Goal: Task Accomplishment & Management: Complete application form

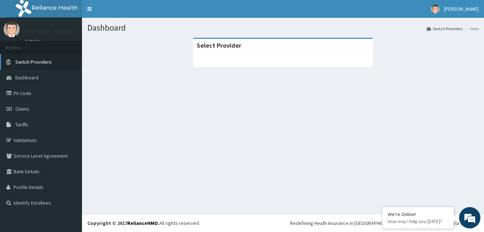
click at [23, 63] on span "Switch Providers" at bounding box center [33, 62] width 36 height 6
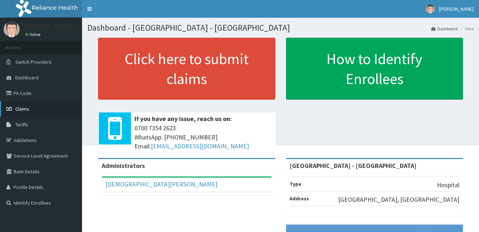
click at [26, 109] on span "Claims" at bounding box center [22, 109] width 14 height 6
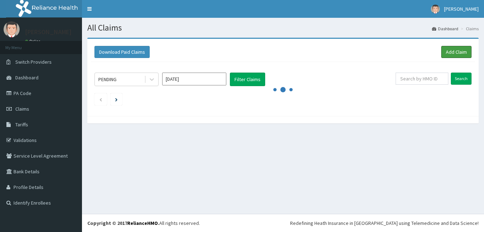
click at [459, 51] on link "Add Claim" at bounding box center [456, 52] width 30 height 12
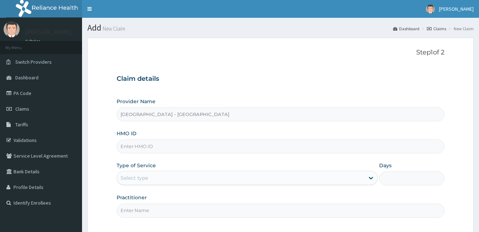
click at [159, 149] on input "HMO ID" at bounding box center [281, 147] width 328 height 14
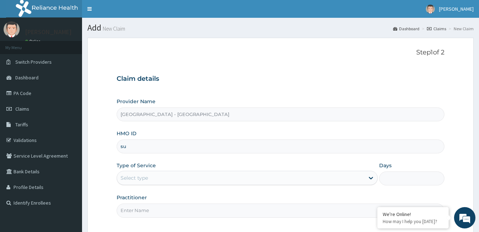
type input "s"
type input "SUN/10052/A"
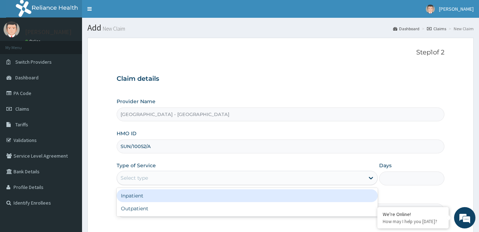
click at [142, 175] on div "Select type" at bounding box center [133, 178] width 27 height 7
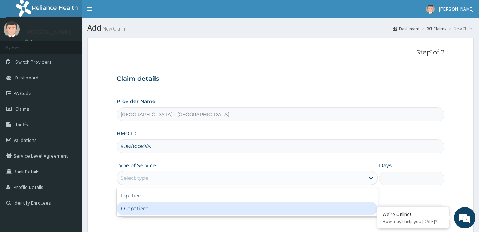
click at [142, 209] on div "Outpatient" at bounding box center [247, 208] width 261 height 13
type input "1"
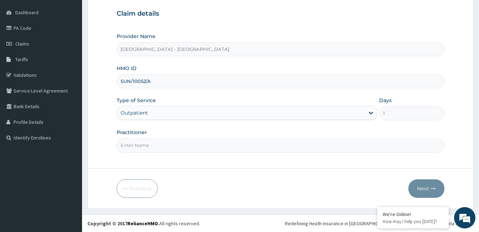
scroll to position [66, 0]
click at [135, 145] on input "Practitioner" at bounding box center [281, 145] width 328 height 14
type input "[PERSON_NAME]"
click at [426, 186] on button "Next" at bounding box center [426, 188] width 36 height 19
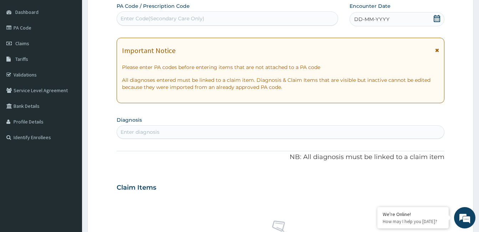
click at [378, 22] on span "DD-MM-YYYY" at bounding box center [371, 19] width 35 height 7
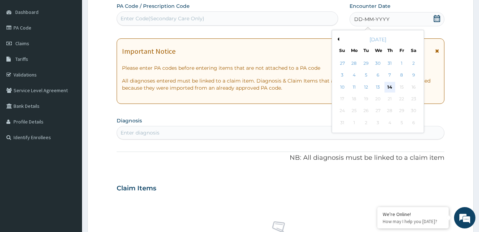
click at [389, 83] on div "14" at bounding box center [389, 87] width 11 height 11
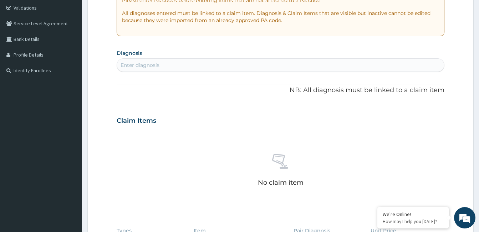
scroll to position [137, 0]
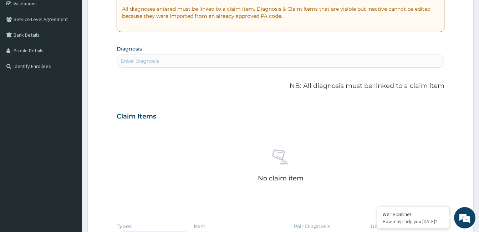
click at [159, 56] on div "Enter diagnosis" at bounding box center [280, 60] width 327 height 11
type input "OTIT"
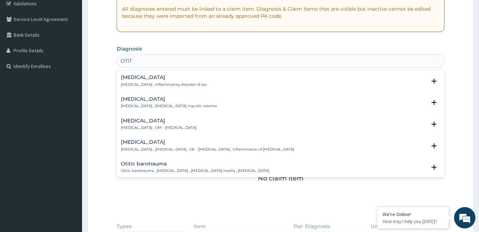
click at [137, 124] on div "[MEDICAL_DATA] [MEDICAL_DATA] , OM - [MEDICAL_DATA]" at bounding box center [159, 124] width 76 height 12
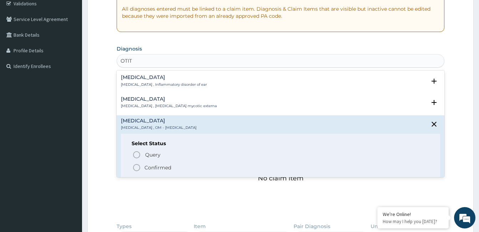
click at [136, 165] on circle "status option filled" at bounding box center [136, 168] width 6 height 6
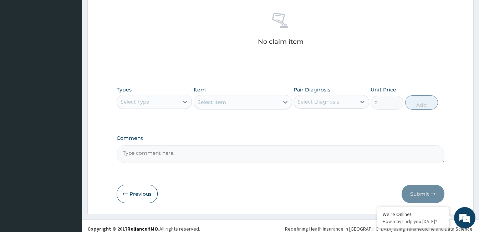
scroll to position [279, 0]
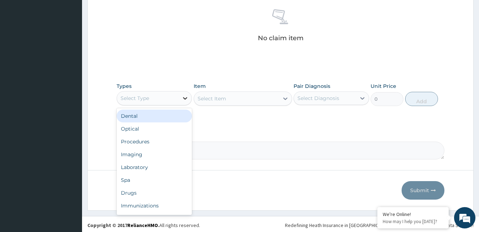
click at [181, 101] on icon at bounding box center [184, 98] width 7 height 7
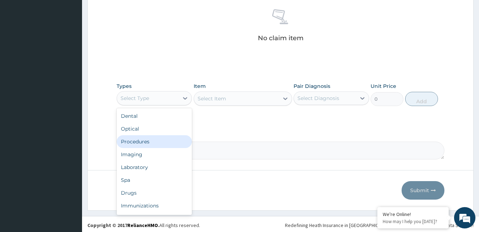
click at [153, 142] on div "Procedures" at bounding box center [154, 141] width 75 height 13
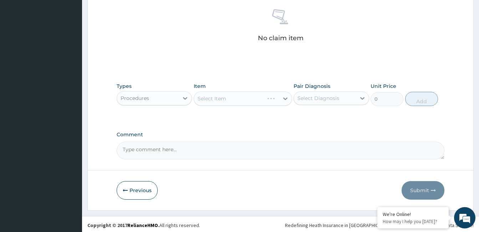
click at [232, 99] on div "Select Item" at bounding box center [243, 99] width 98 height 14
click at [232, 99] on div "Select Item" at bounding box center [236, 98] width 85 height 11
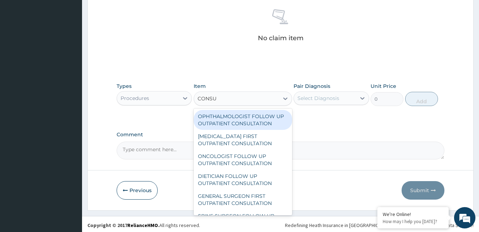
type input "CONSUL"
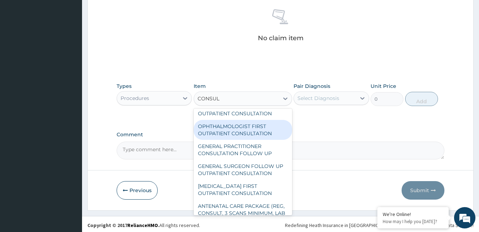
scroll to position [392, 0]
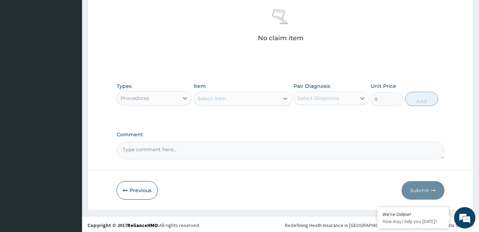
click at [232, 99] on div "Select Item" at bounding box center [236, 98] width 85 height 11
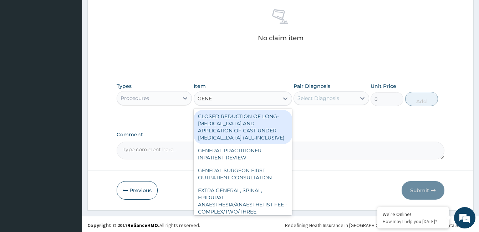
type input "GENER"
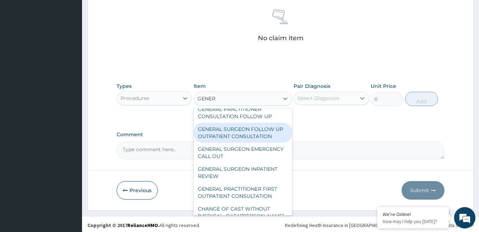
scroll to position [178, 0]
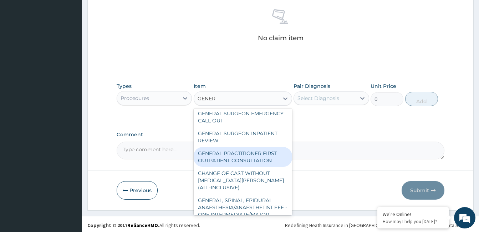
click at [243, 156] on div "GENERAL PRACTITIONER FIRST OUTPATIENT CONSULTATION" at bounding box center [243, 157] width 98 height 20
type input "3750"
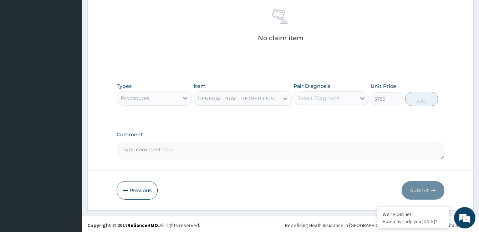
click at [334, 99] on div "Select Diagnosis" at bounding box center [318, 98] width 42 height 7
click at [327, 113] on label "[MEDICAL_DATA]" at bounding box center [327, 115] width 44 height 7
checkbox input "true"
click at [421, 101] on button "Add" at bounding box center [421, 99] width 33 height 14
type input "0"
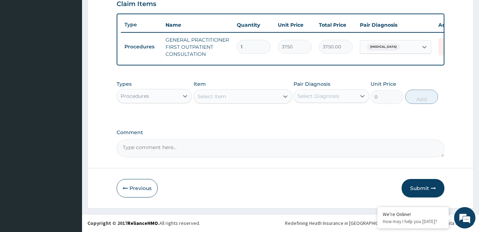
scroll to position [257, 0]
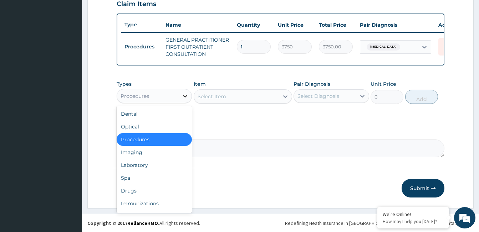
click at [182, 96] on icon at bounding box center [184, 96] width 7 height 7
click at [144, 194] on div "Drugs" at bounding box center [154, 191] width 75 height 13
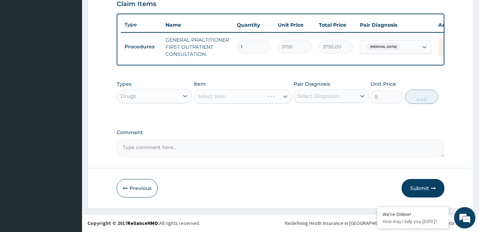
click at [222, 93] on div "Select Item" at bounding box center [243, 96] width 98 height 14
click at [222, 95] on div "Select Item" at bounding box center [243, 96] width 98 height 14
click at [233, 96] on div "Select Item" at bounding box center [236, 96] width 85 height 11
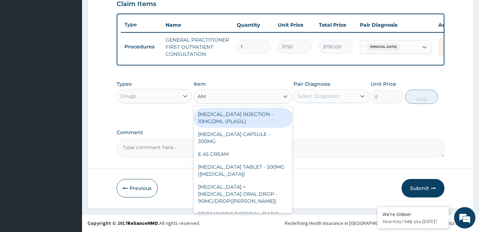
type input "AMO"
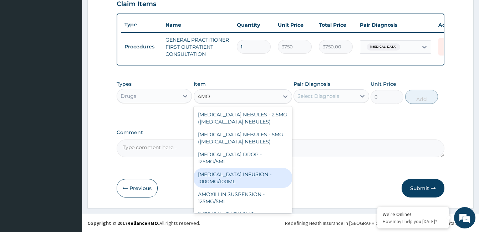
scroll to position [606, 0]
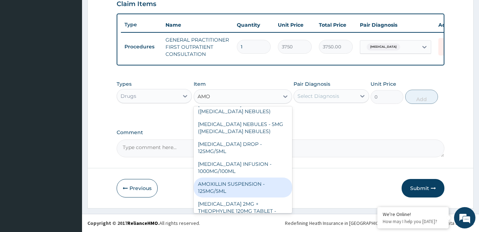
click at [220, 178] on div "AMOXILLIN SUSPENSION - 125MG/5ML" at bounding box center [243, 188] width 98 height 20
type input "840"
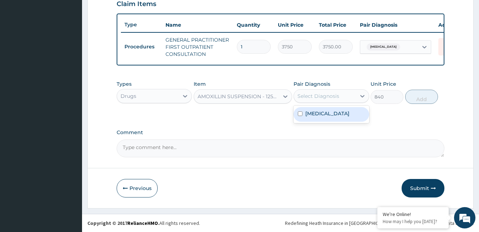
click at [341, 99] on div "Select Diagnosis" at bounding box center [325, 96] width 62 height 11
click at [333, 116] on label "[MEDICAL_DATA]" at bounding box center [327, 113] width 44 height 7
checkbox input "true"
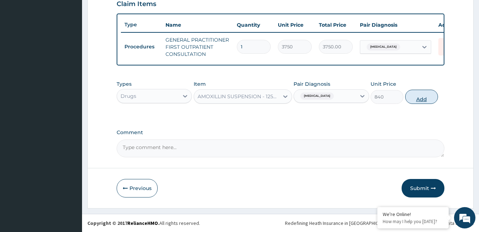
click at [422, 97] on button "Add" at bounding box center [421, 97] width 33 height 14
type input "0"
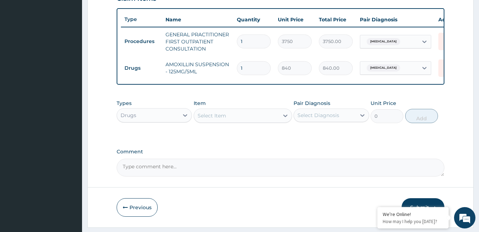
click at [233, 116] on div "Select Item" at bounding box center [236, 115] width 85 height 11
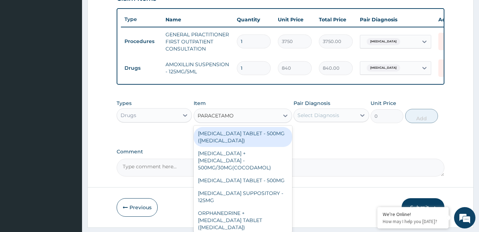
type input "[MEDICAL_DATA]"
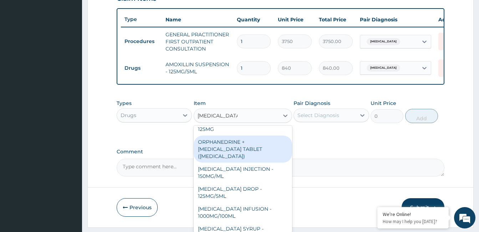
scroll to position [76, 0]
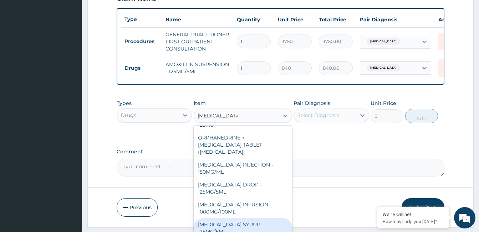
click at [233, 224] on div "[MEDICAL_DATA] SYRUP - 125MG/5ML" at bounding box center [243, 229] width 98 height 20
type input "840"
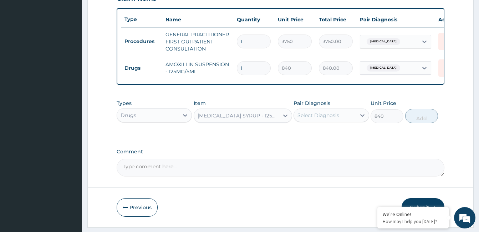
click at [337, 119] on div "Select Diagnosis" at bounding box center [318, 115] width 42 height 7
click at [333, 137] on label "[MEDICAL_DATA]" at bounding box center [327, 132] width 44 height 7
checkbox input "true"
click at [419, 123] on button "Add" at bounding box center [421, 116] width 33 height 14
type input "0"
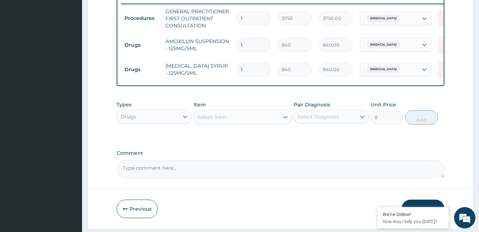
scroll to position [306, 0]
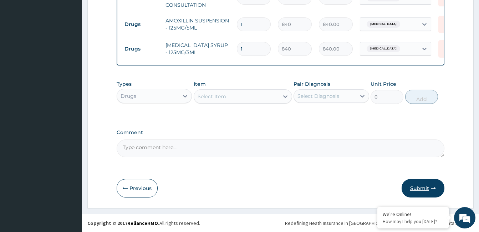
click at [425, 187] on button "Submit" at bounding box center [422, 188] width 43 height 19
